Goal: Check status: Check status

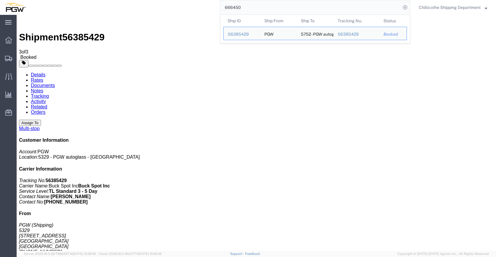
click at [254, 8] on input "666450" at bounding box center [311, 7] width 181 height 14
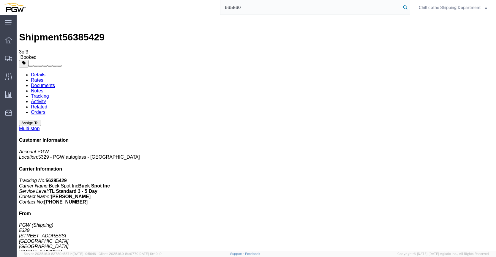
click at [402, 9] on icon at bounding box center [405, 7] width 8 height 8
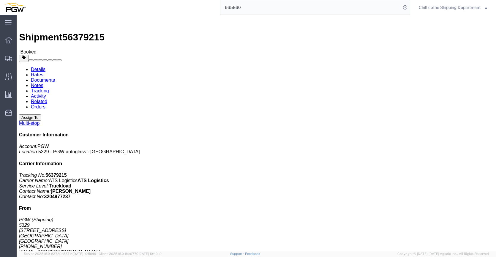
click link "Documents"
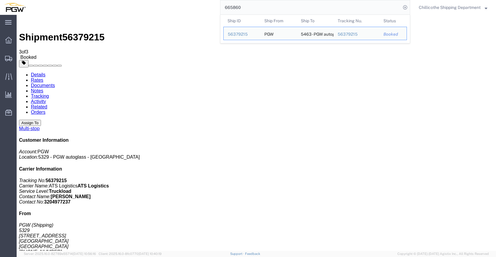
click at [250, 8] on input "665860" at bounding box center [311, 7] width 181 height 14
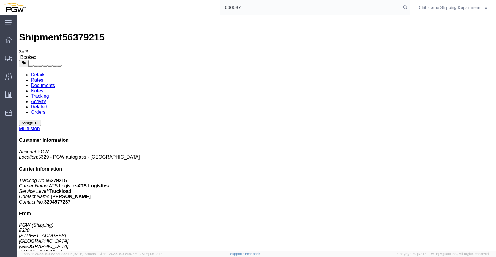
type input "666587"
click at [411, 7] on nav "666587 Chillicothe Shipping Department" at bounding box center [250, 7] width 492 height 15
click at [404, 8] on icon at bounding box center [405, 7] width 8 height 8
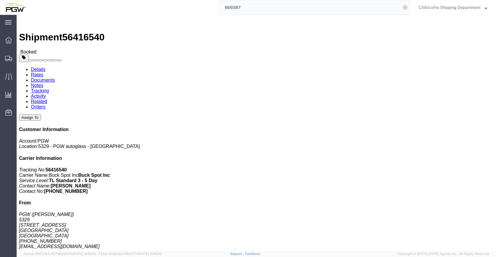
click link "Documents"
